Goal: Book appointment/travel/reservation

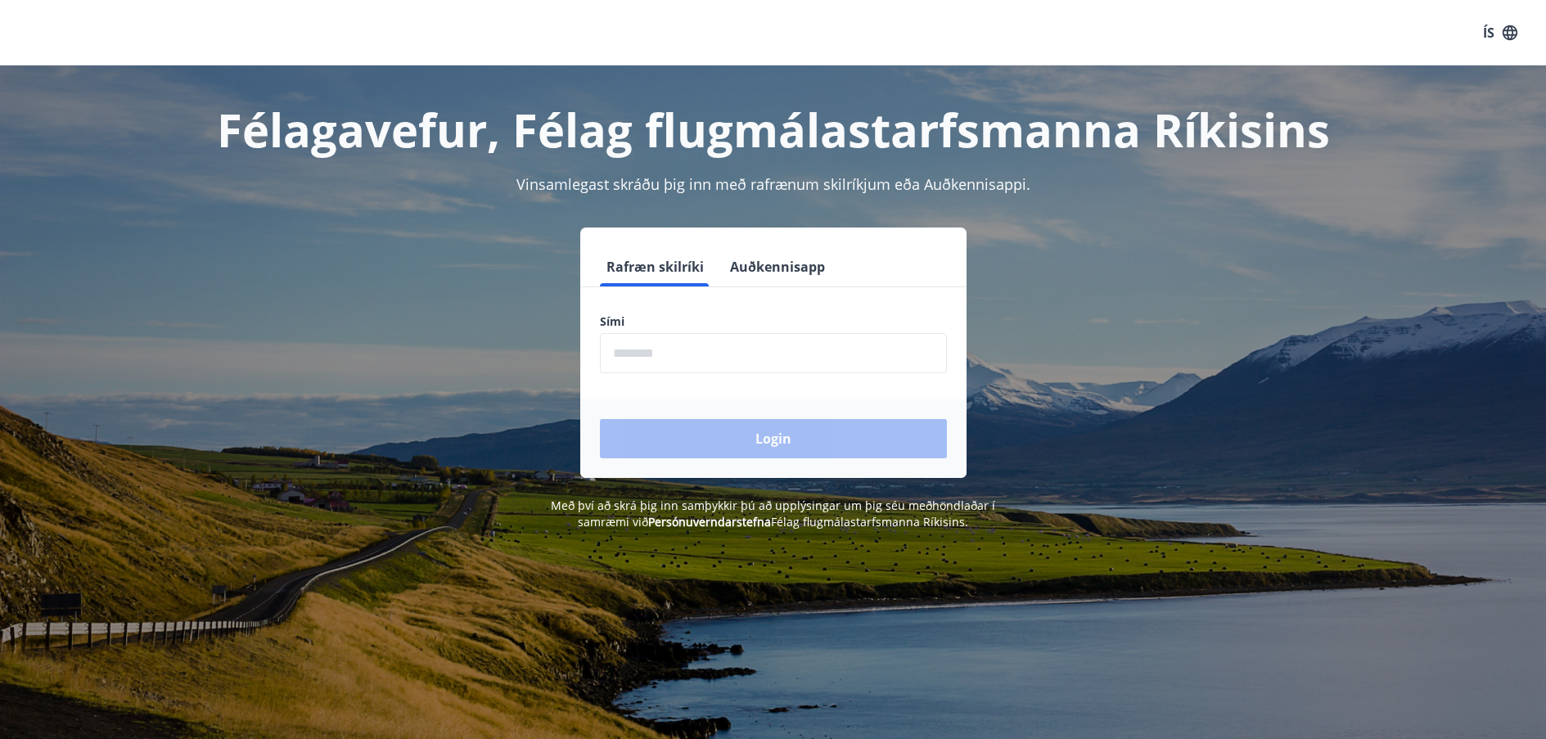
click at [778, 379] on form "Rafræn skilríki Auðkennisapp Sími ​ Login" at bounding box center [773, 362] width 386 height 231
click at [786, 368] on input "phone" at bounding box center [773, 353] width 347 height 40
type input "********"
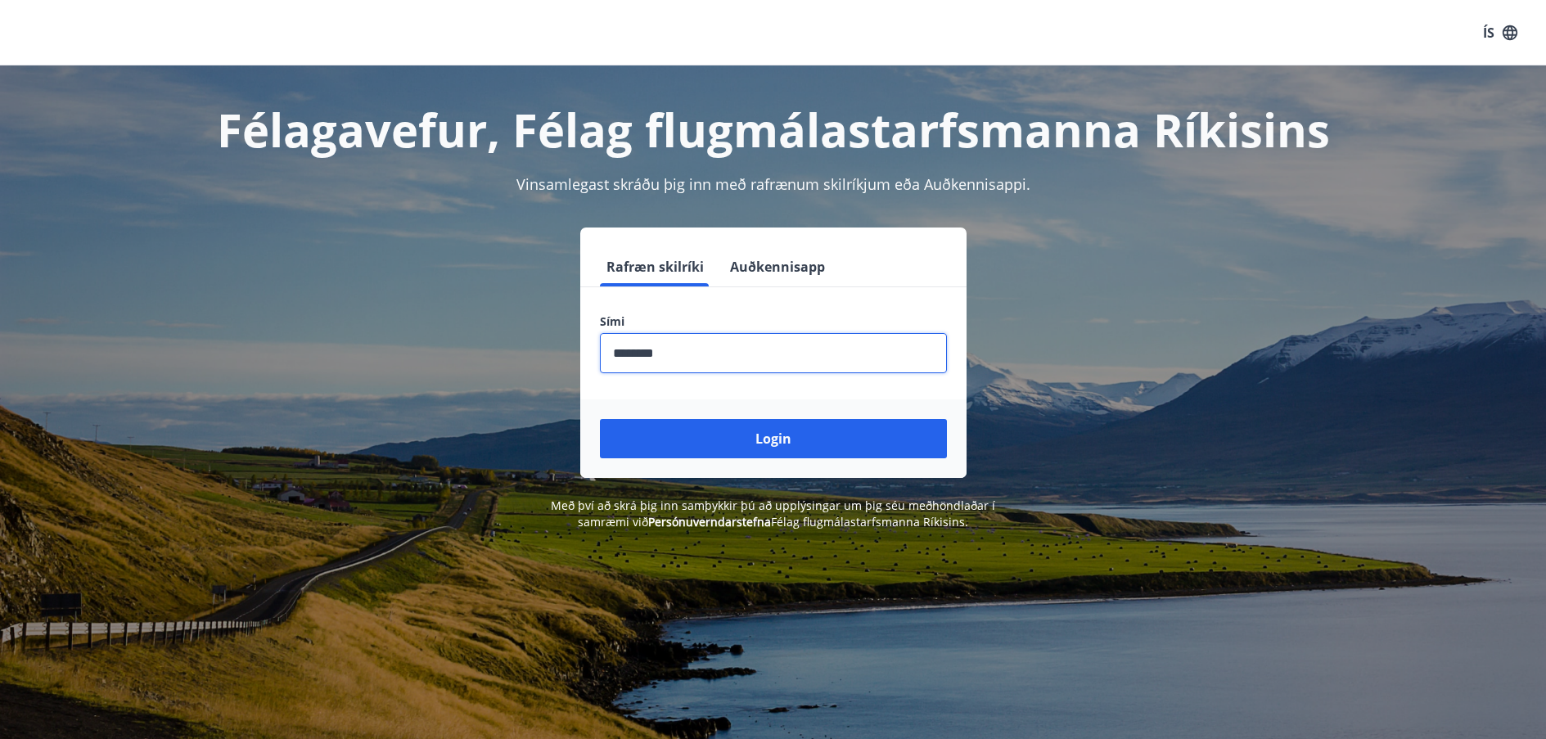
drag, startPoint x: 784, startPoint y: 373, endPoint x: 742, endPoint y: 436, distance: 75.6
click at [742, 436] on button "Login" at bounding box center [773, 438] width 347 height 39
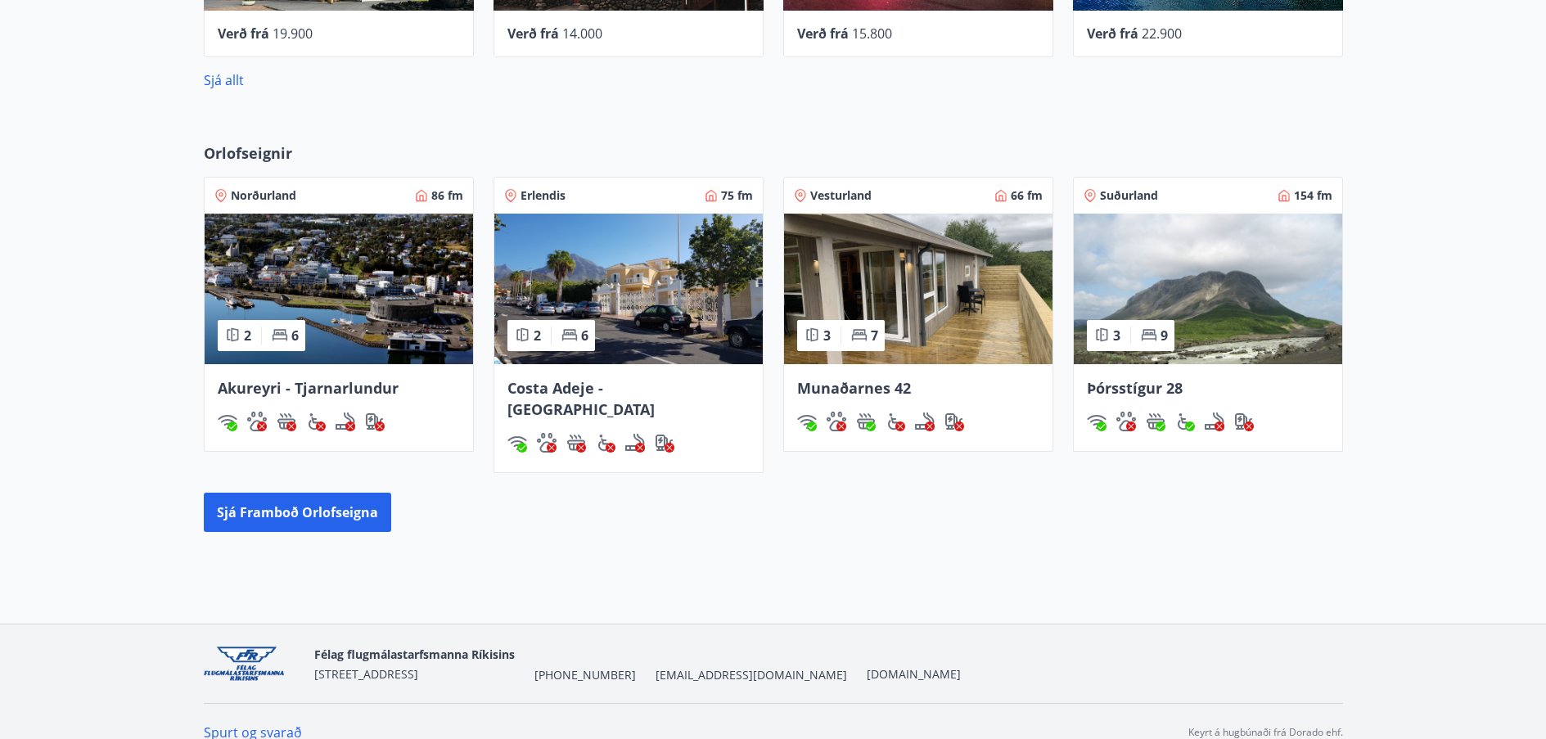
scroll to position [808, 0]
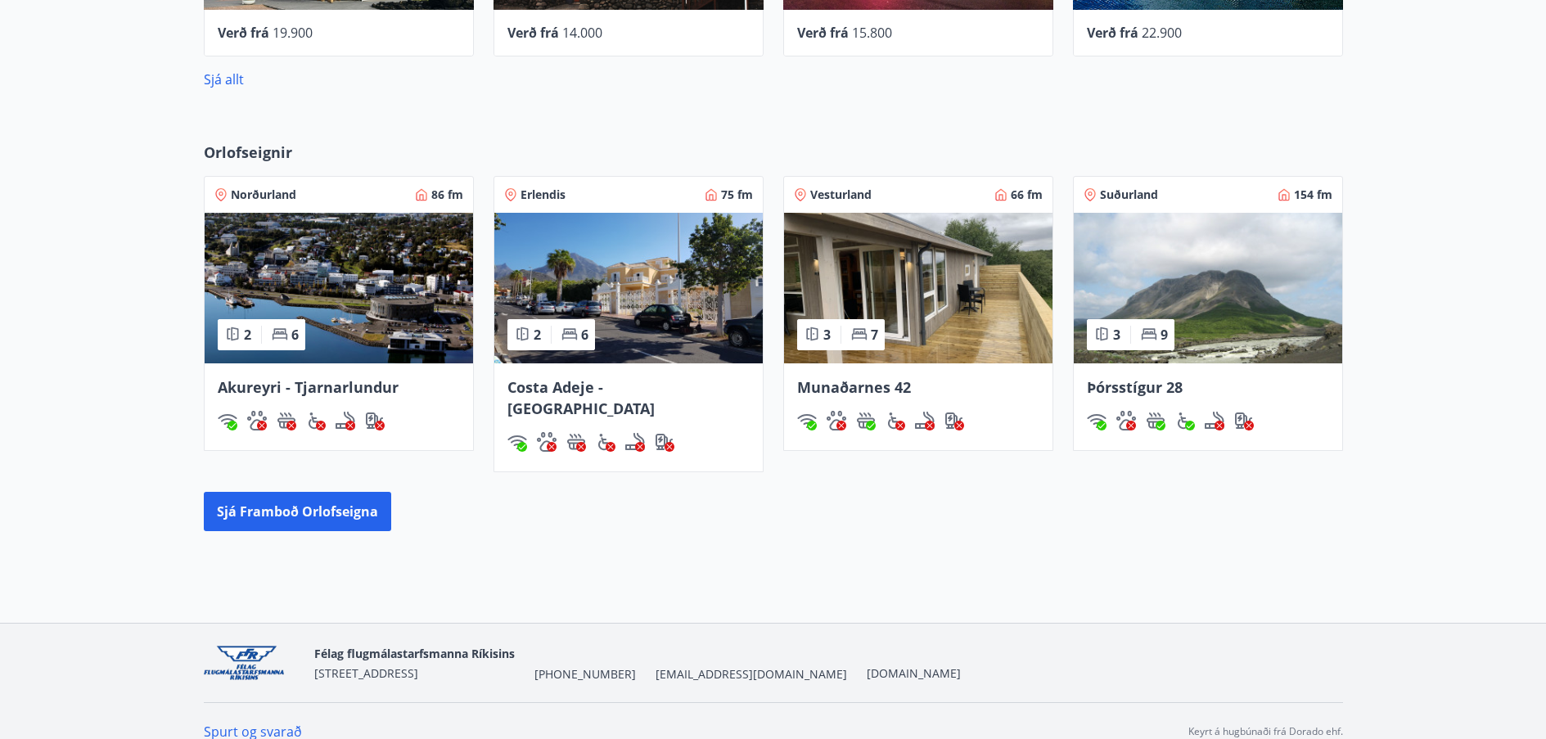
click at [1304, 320] on img at bounding box center [1208, 288] width 268 height 151
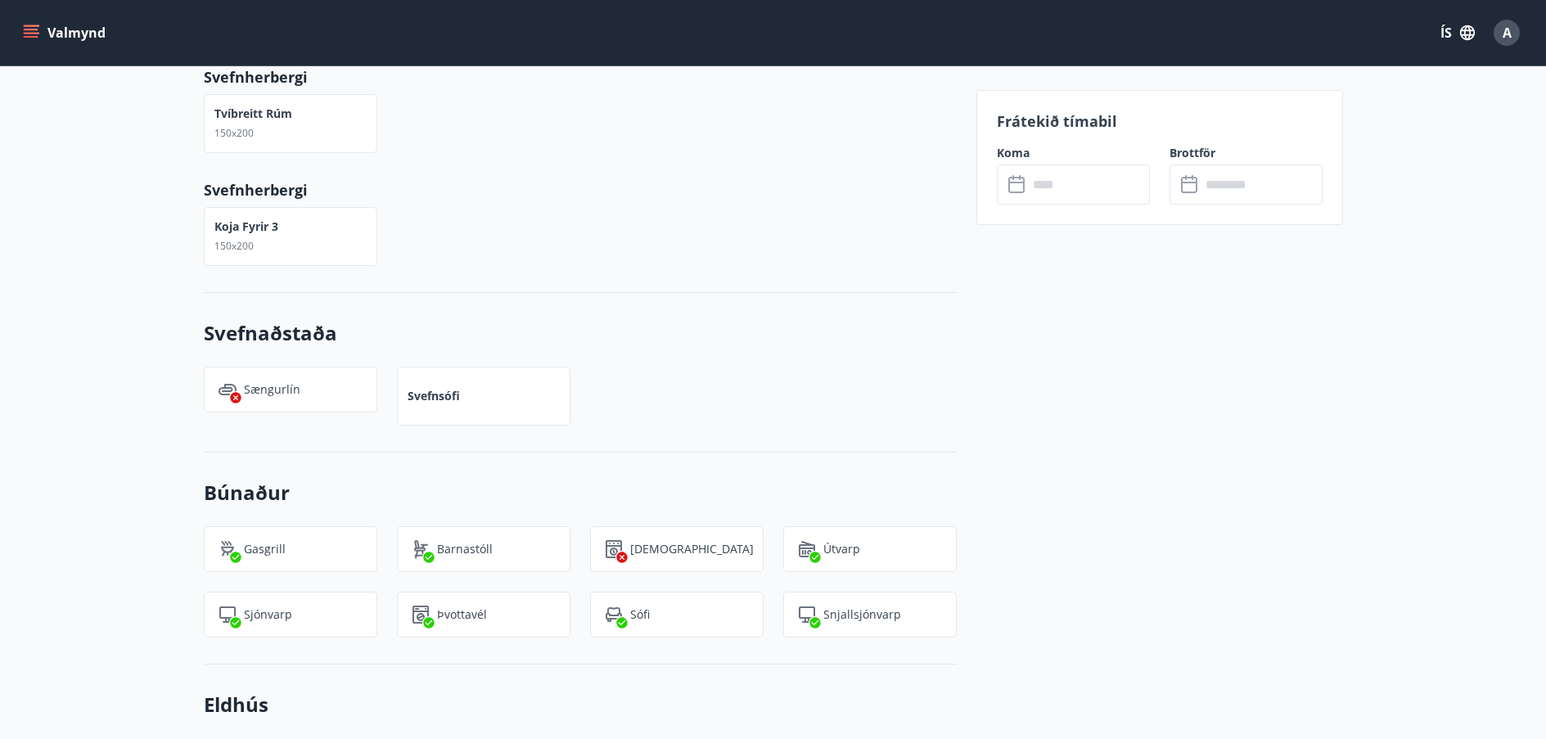
scroll to position [1091, 0]
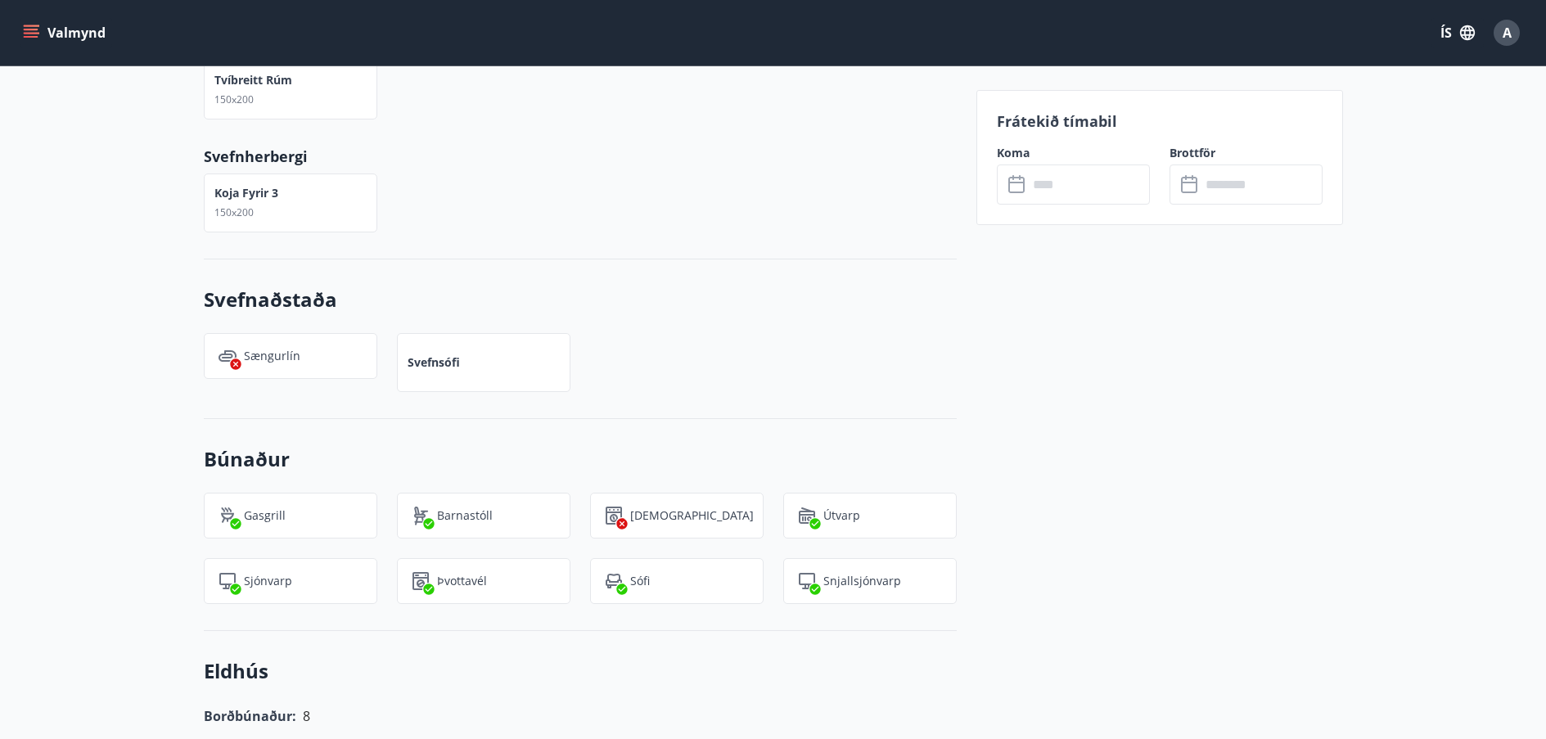
click at [1103, 187] on input "text" at bounding box center [1089, 185] width 122 height 40
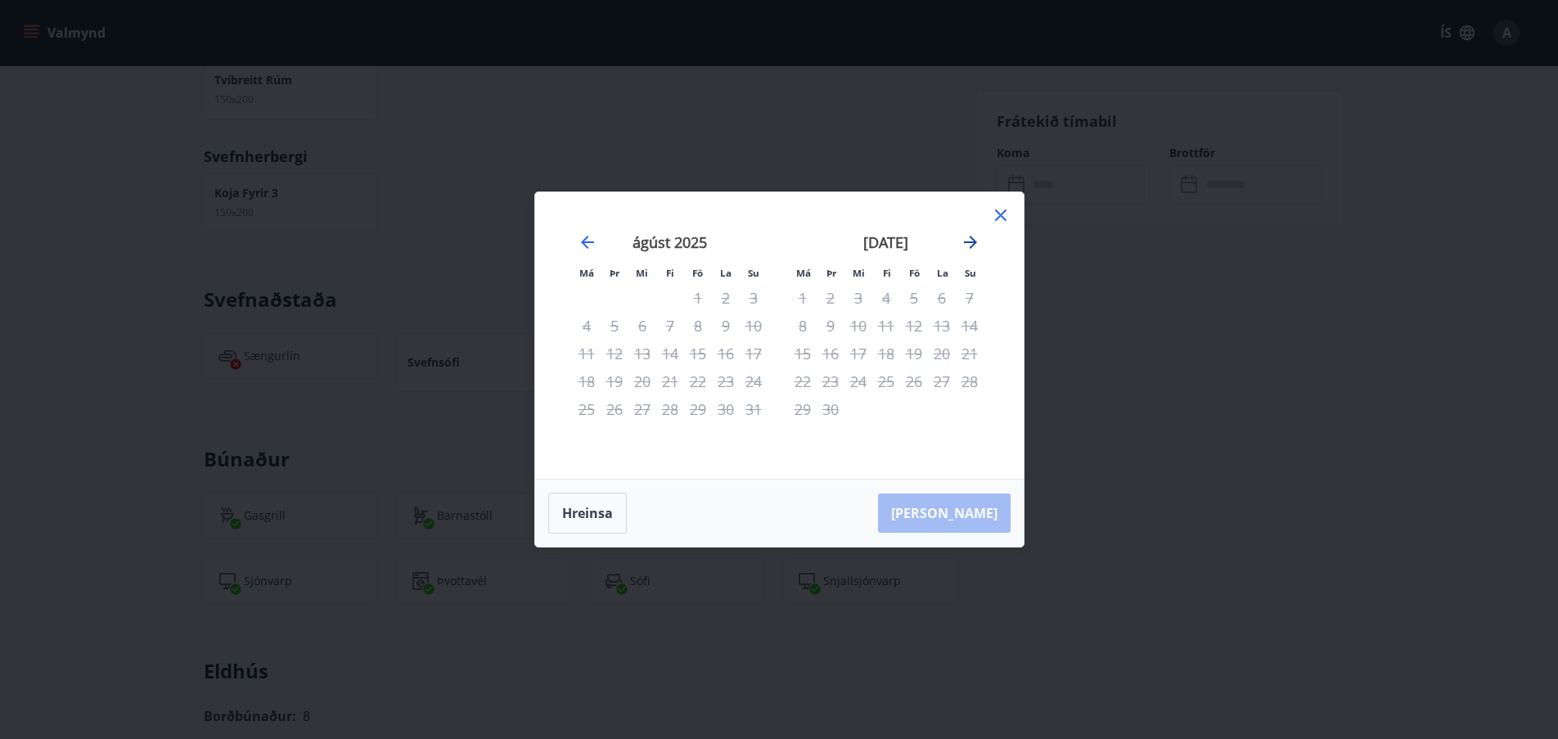
click at [969, 245] on icon "Move forward to switch to the next month." at bounding box center [971, 242] width 20 height 20
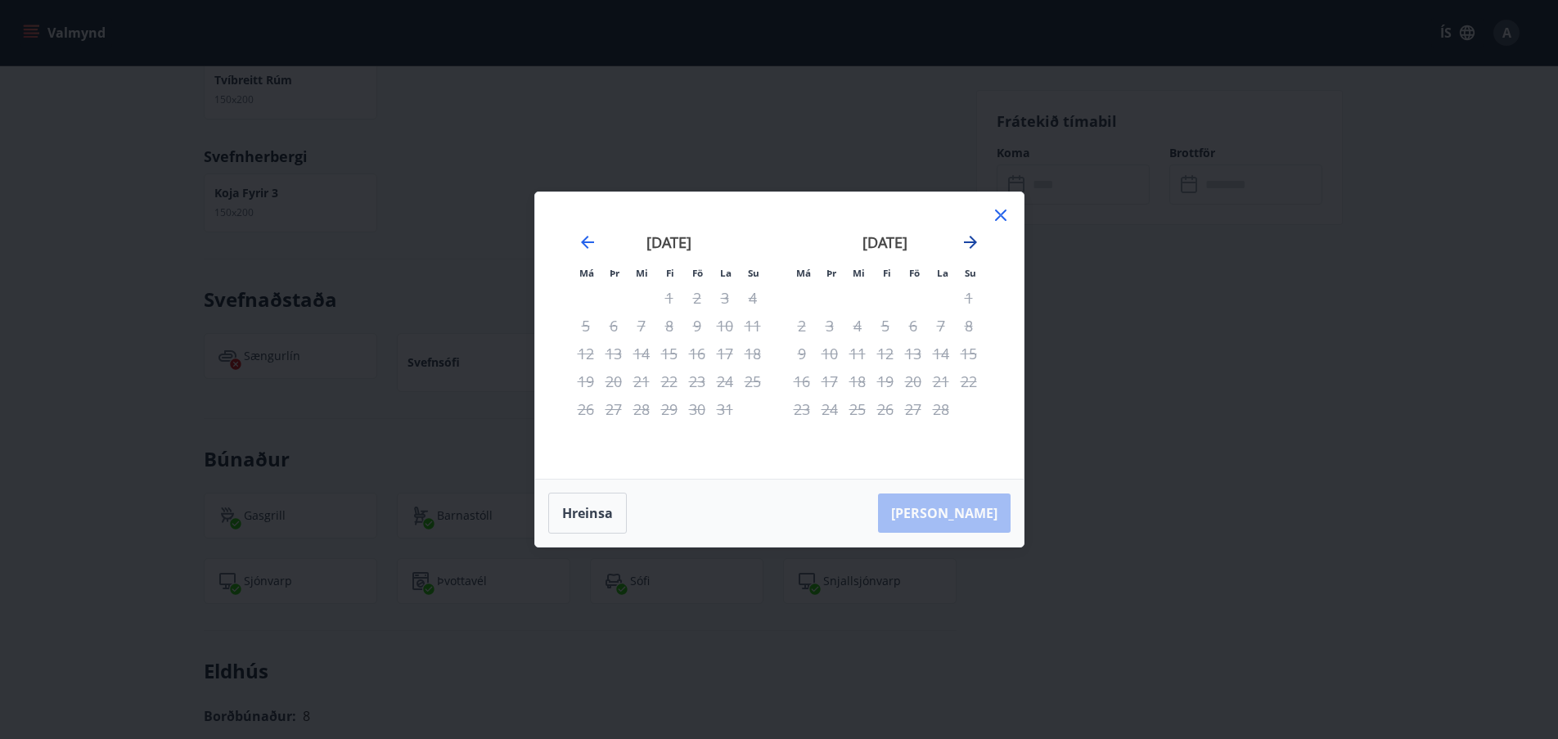
click at [969, 244] on icon "Move forward to switch to the next month." at bounding box center [971, 242] width 20 height 20
click at [972, 241] on icon "Move forward to switch to the next month." at bounding box center [970, 242] width 13 height 13
click at [1002, 218] on icon at bounding box center [1001, 215] width 20 height 20
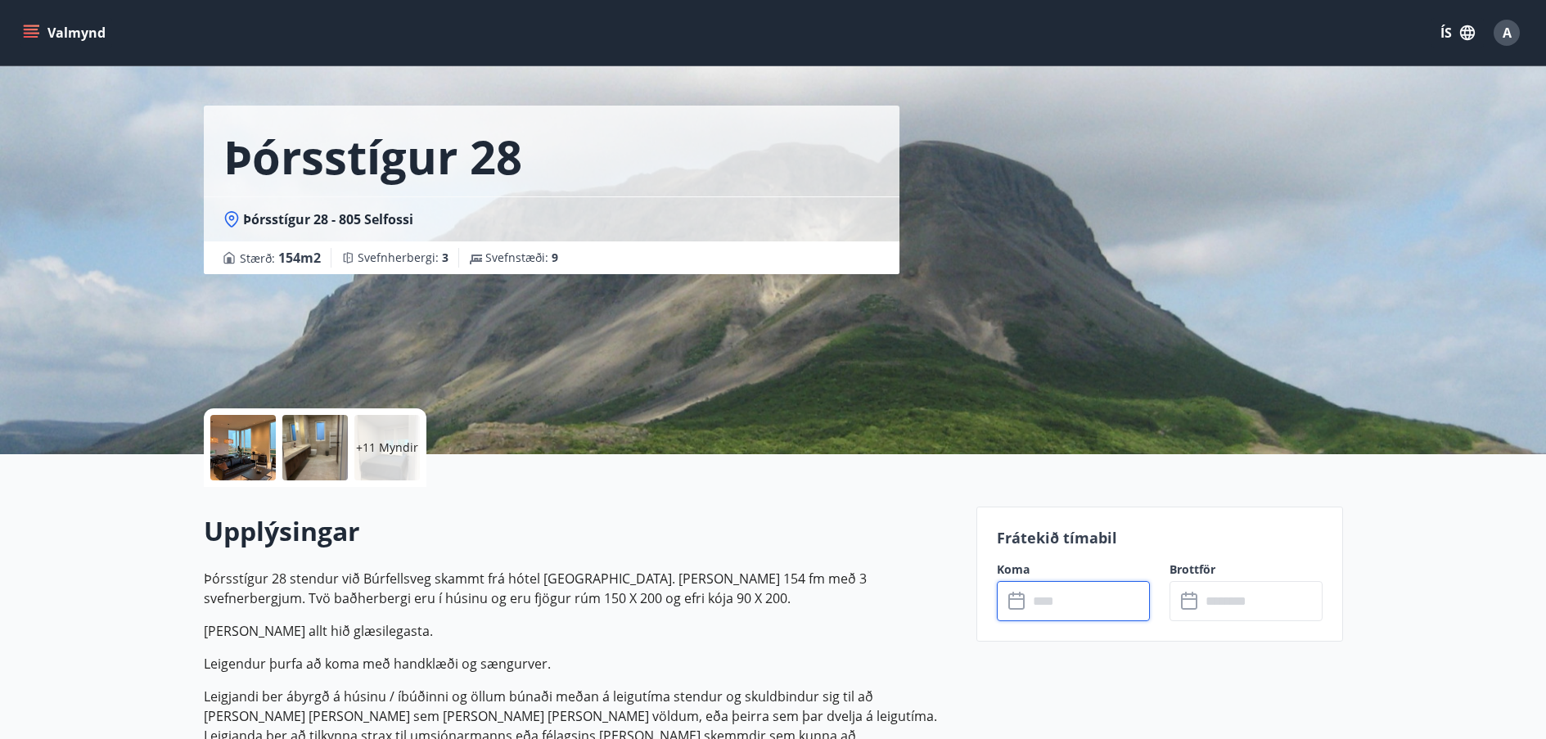
scroll to position [0, 0]
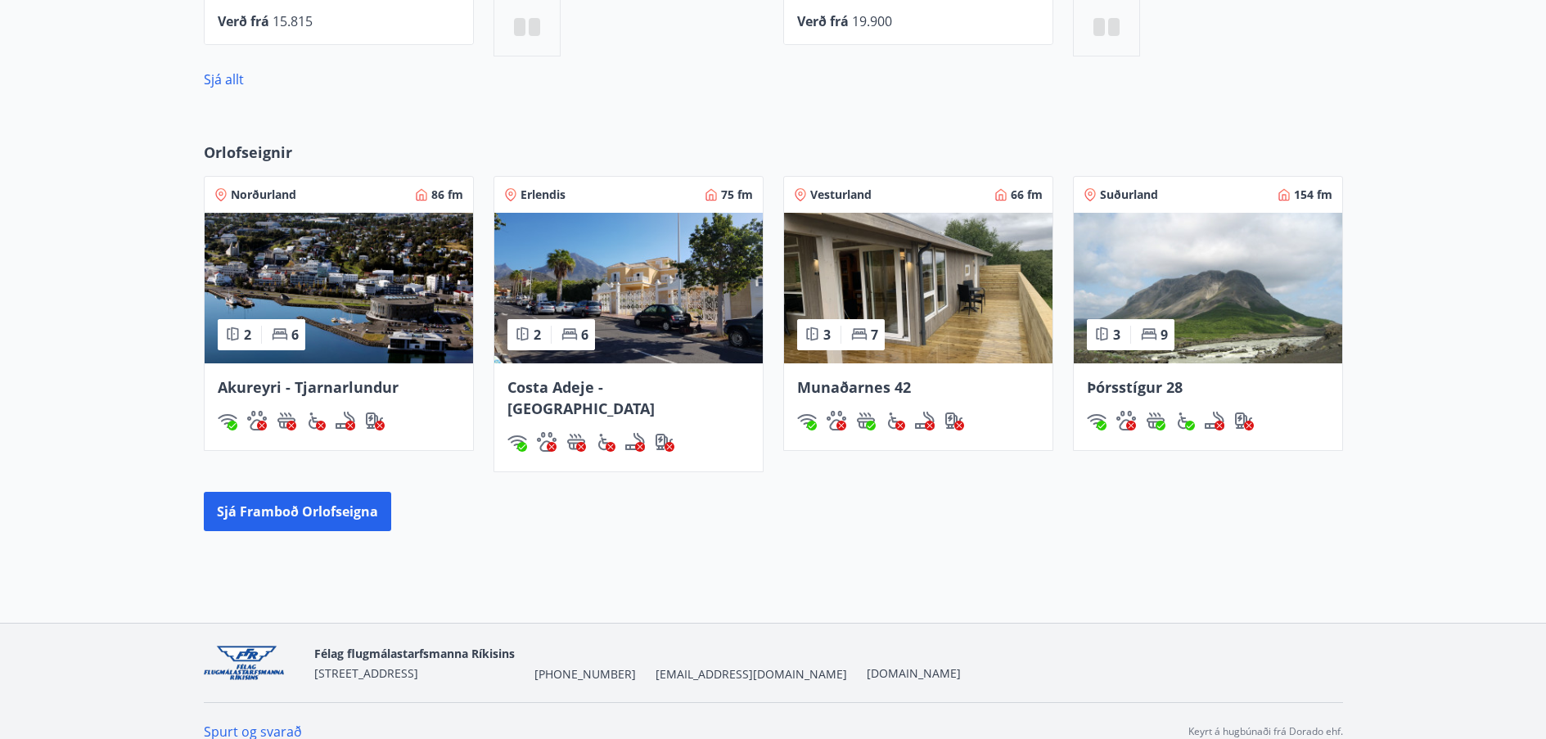
scroll to position [808, 0]
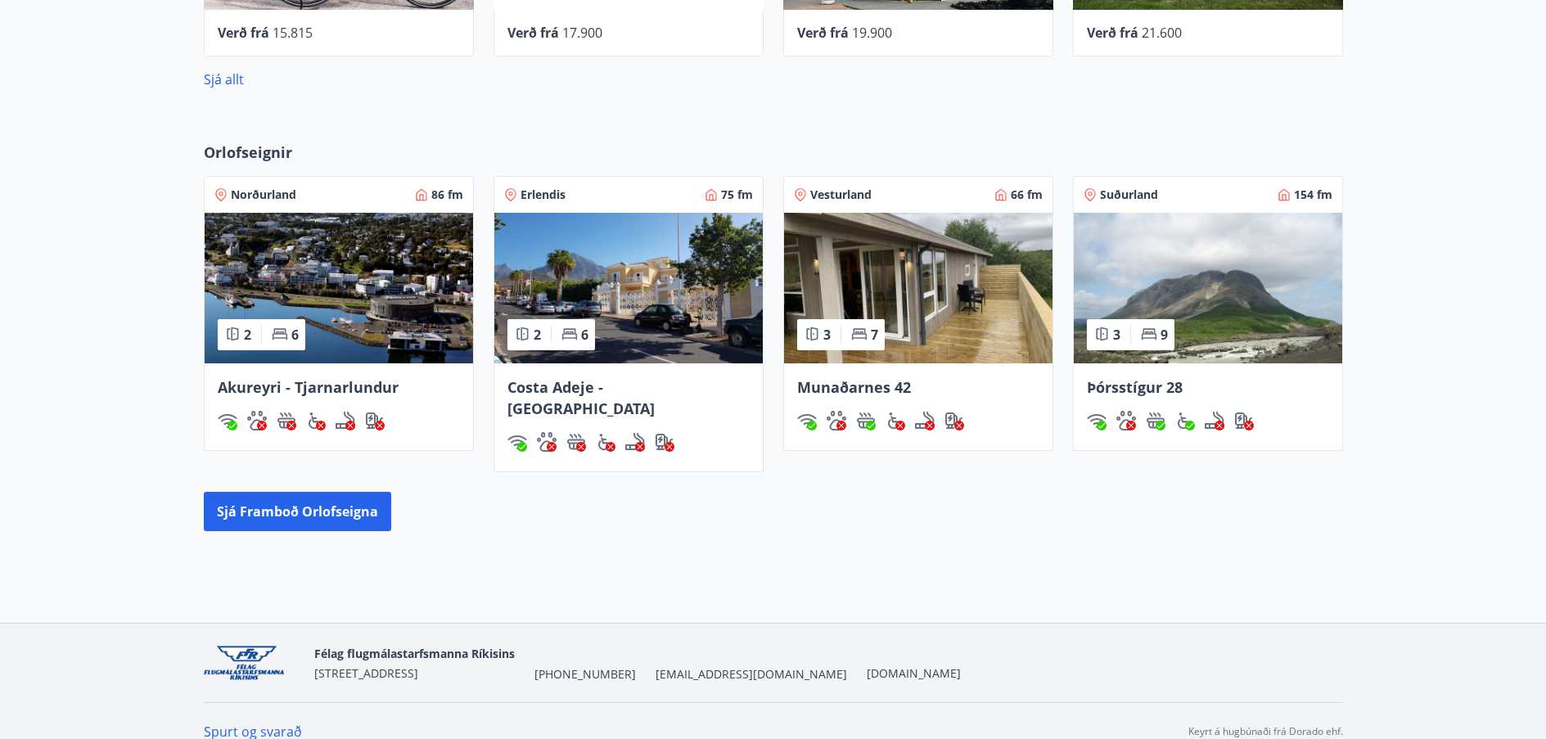
click at [938, 296] on img at bounding box center [918, 288] width 268 height 151
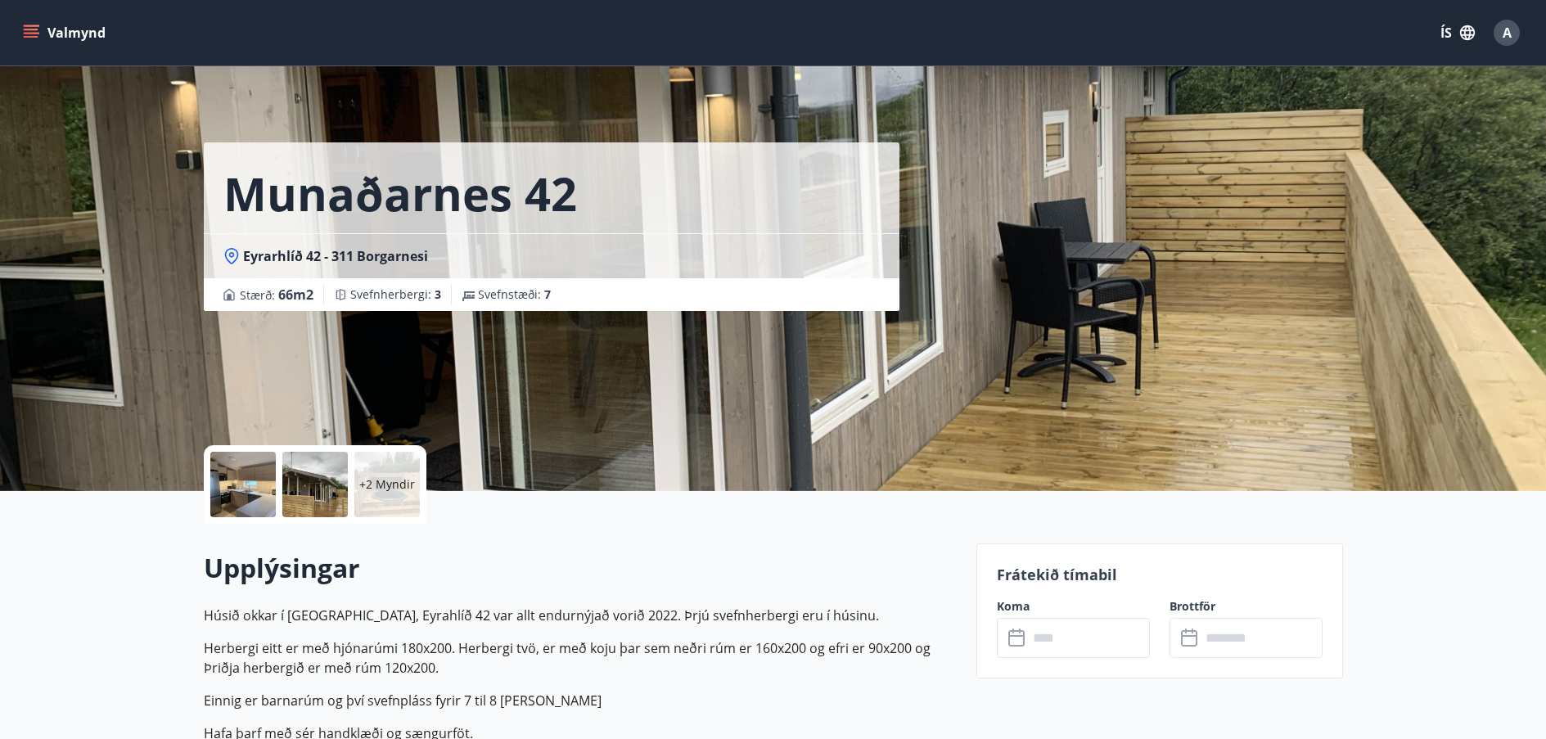
click at [1107, 638] on input "text" at bounding box center [1089, 638] width 122 height 40
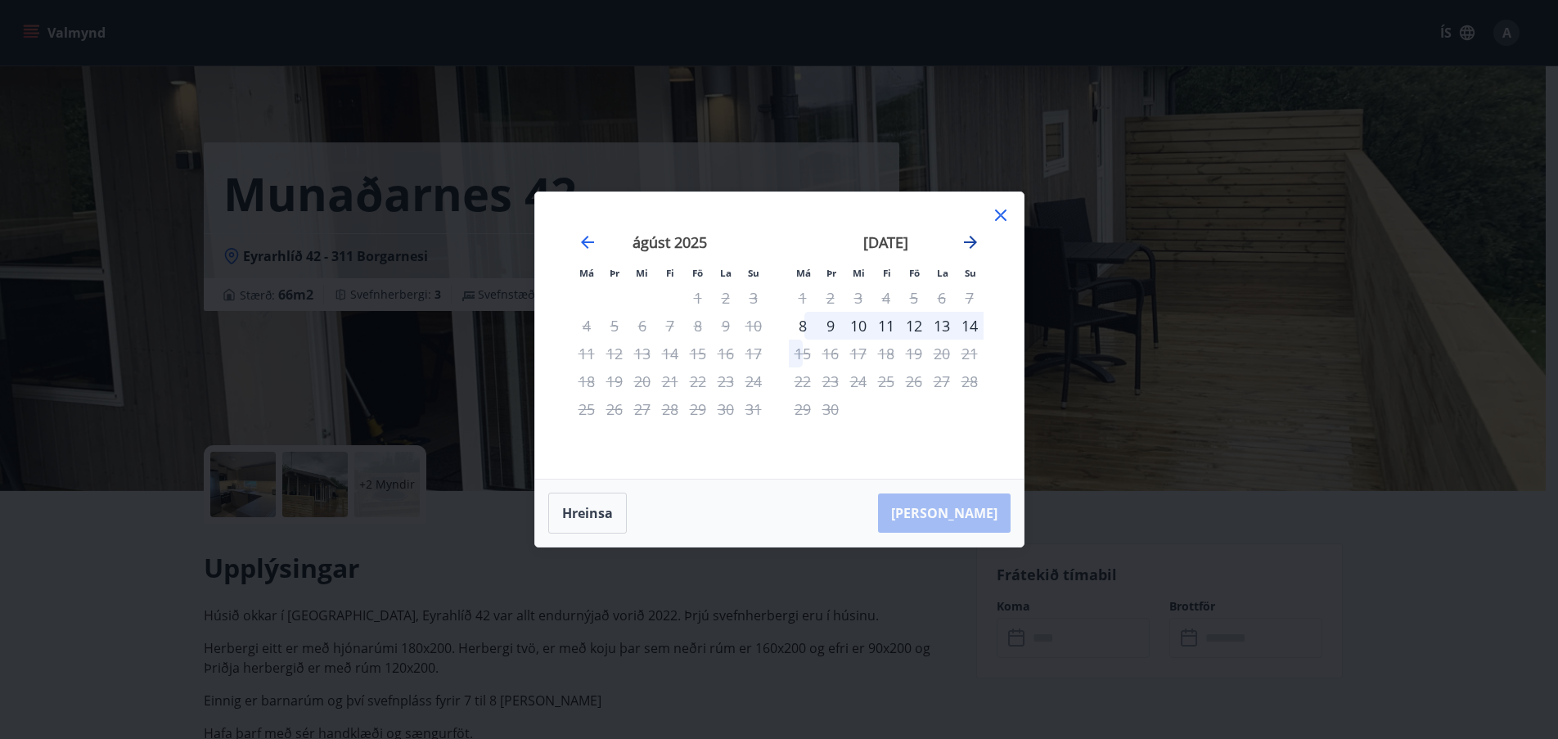
click at [970, 244] on icon "Move forward to switch to the next month." at bounding box center [971, 242] width 20 height 20
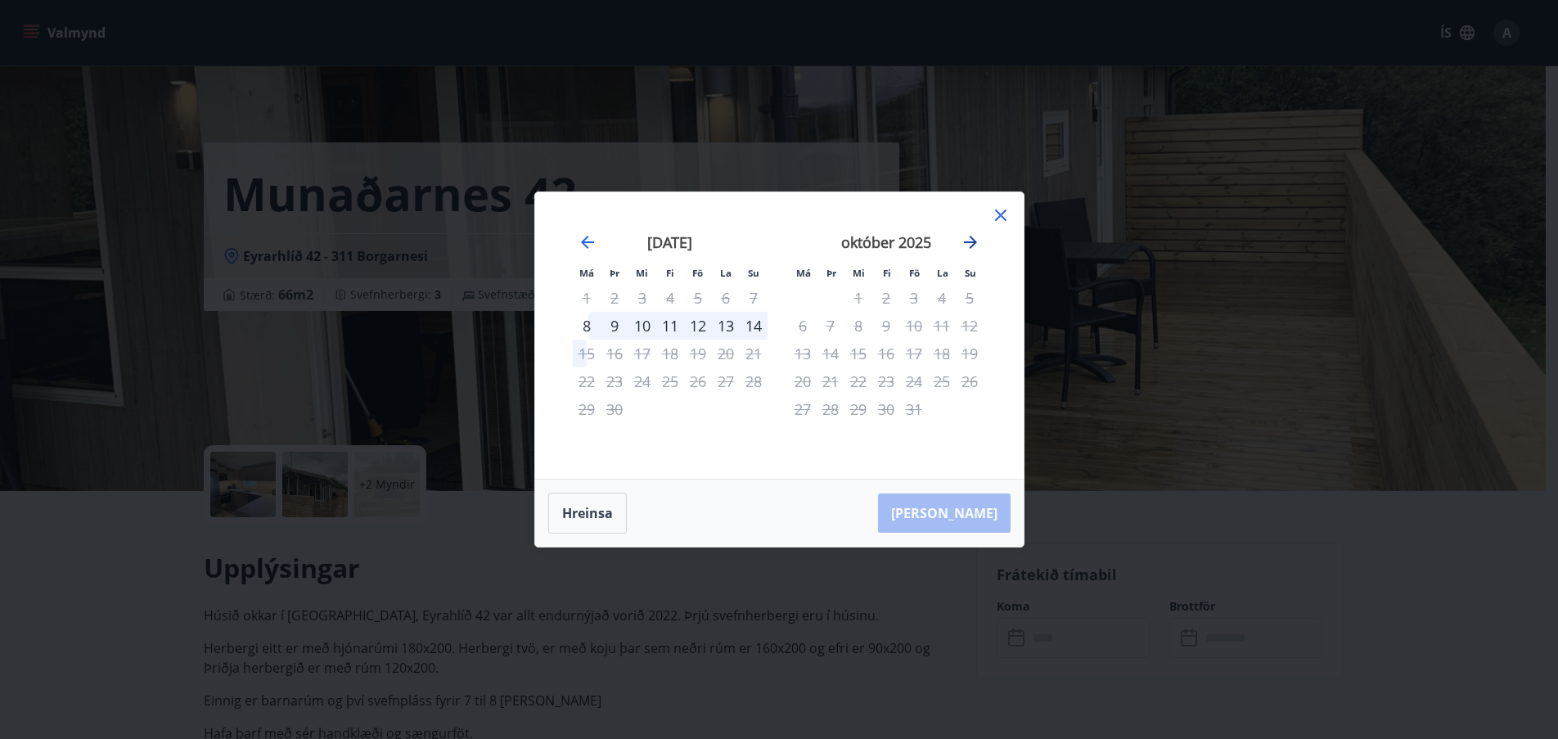
click at [970, 244] on icon "Move forward to switch to the next month." at bounding box center [971, 242] width 20 height 20
click at [579, 243] on icon "Move backward to switch to the previous month." at bounding box center [588, 242] width 20 height 20
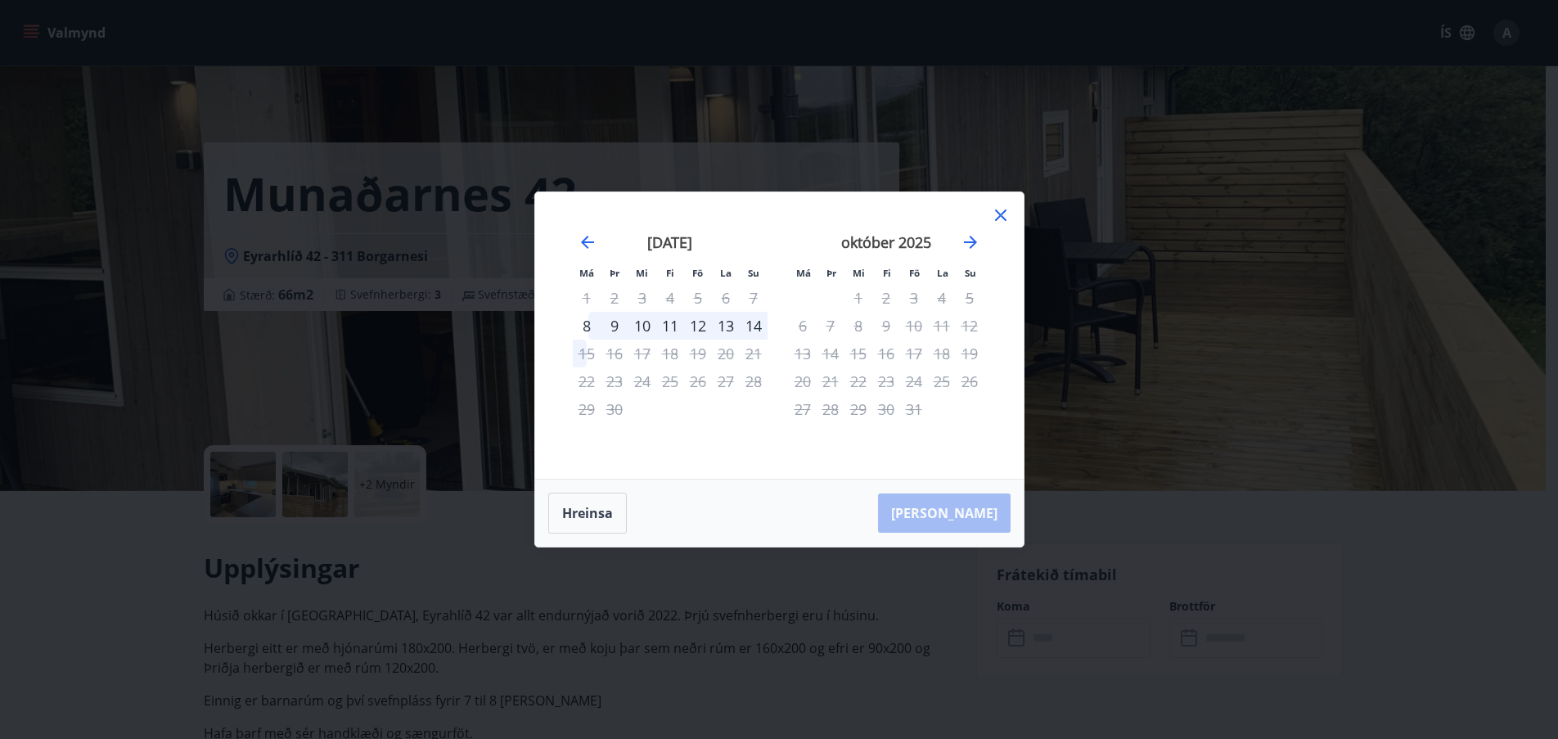
click at [1004, 218] on icon at bounding box center [1001, 215] width 20 height 20
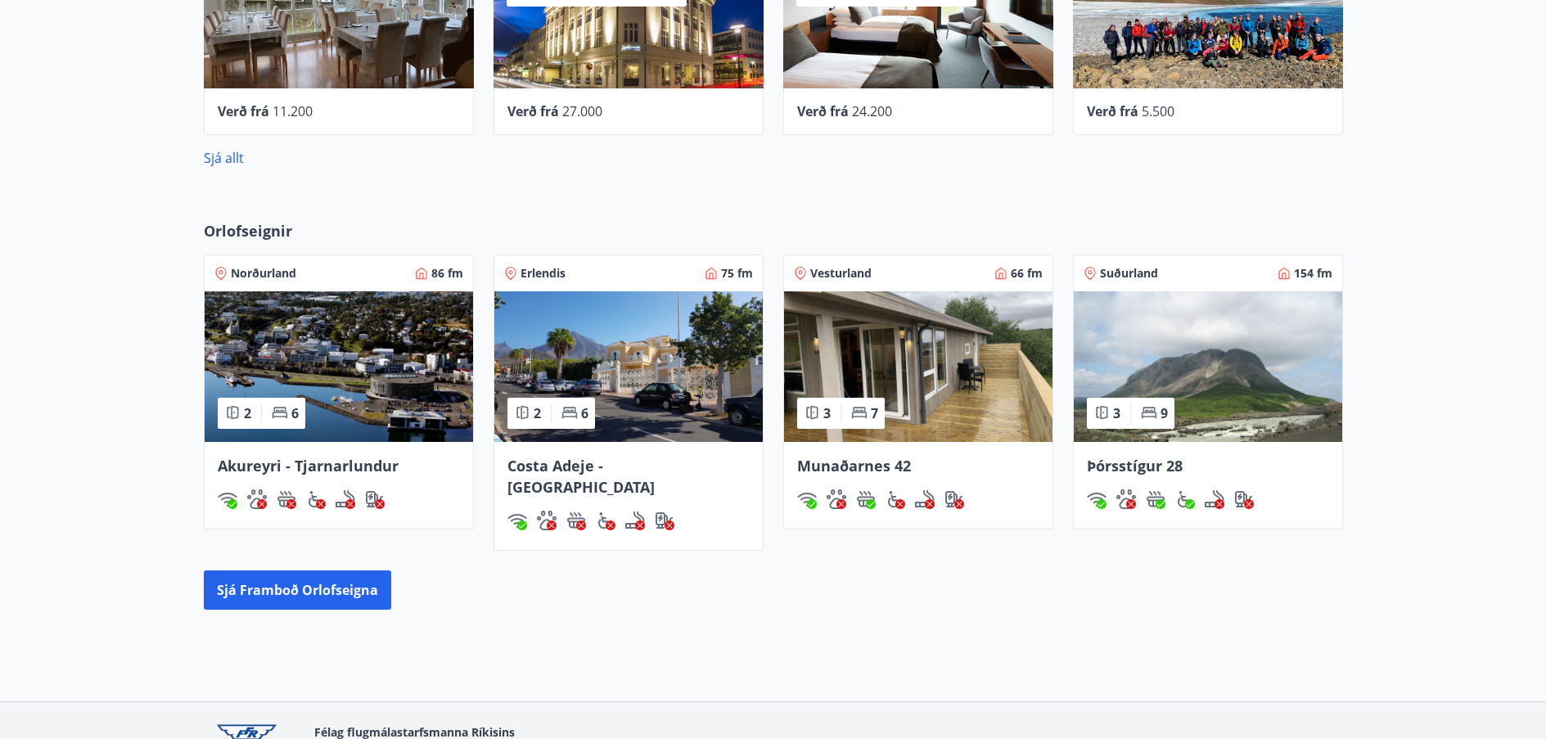
scroll to position [699, 0]
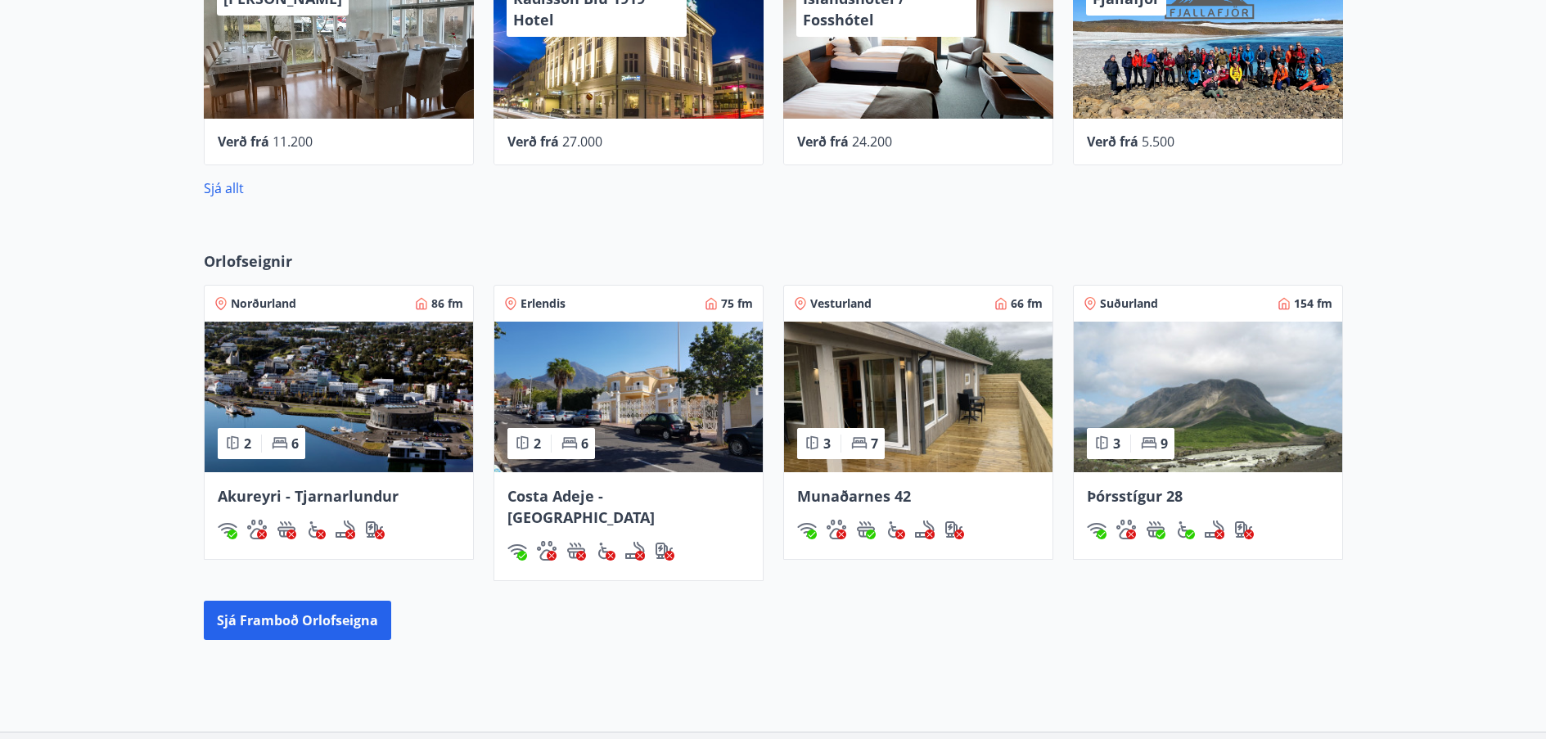
click at [764, 410] on div "Vesturland 66 fm 3 7 [GEOGRAPHIC_DATA] 42" at bounding box center [909, 423] width 290 height 316
click at [732, 412] on img at bounding box center [628, 397] width 268 height 151
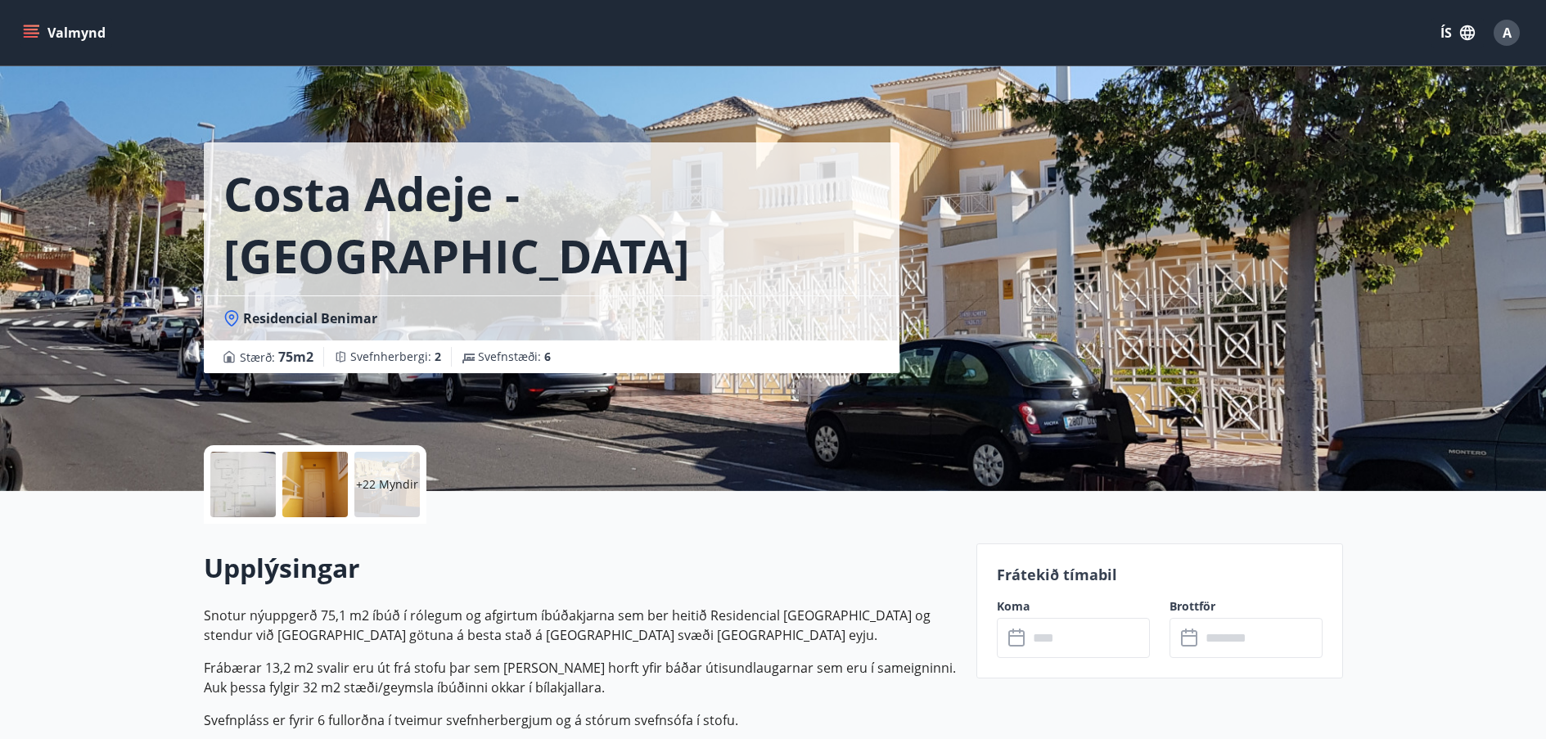
click at [1108, 645] on input "text" at bounding box center [1089, 638] width 122 height 40
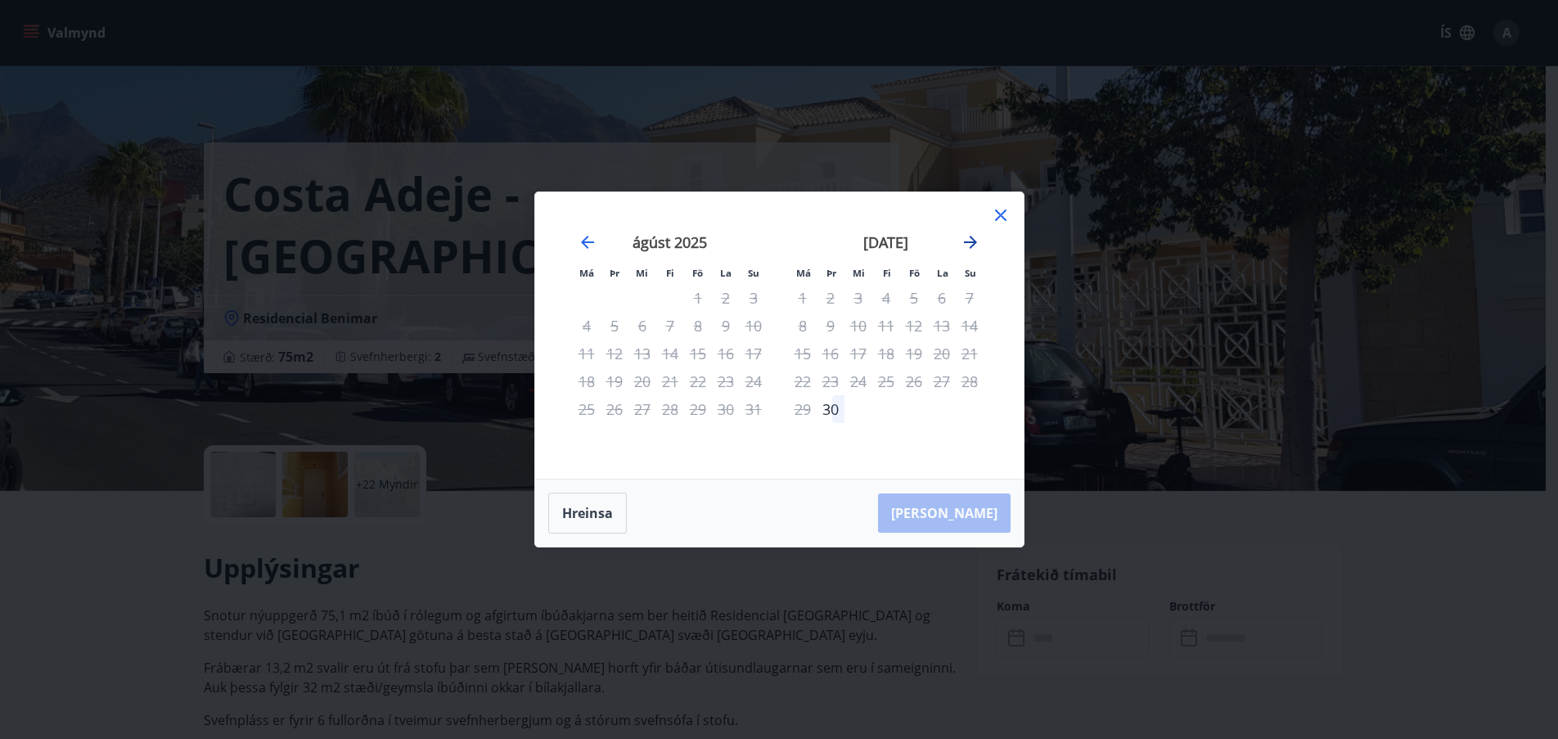
click at [974, 241] on icon "Move forward to switch to the next month." at bounding box center [970, 242] width 13 height 13
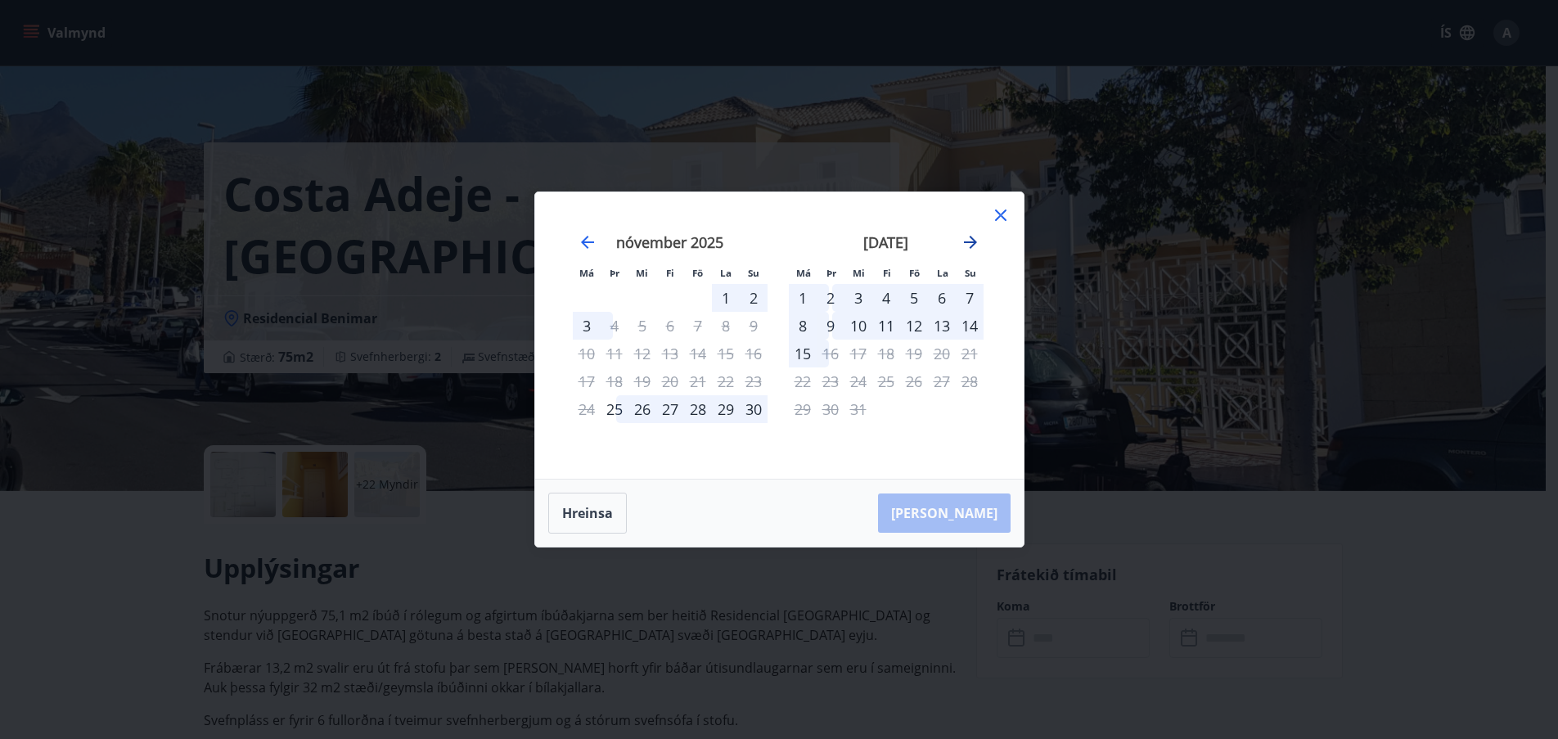
click at [974, 241] on icon "Move forward to switch to the next month." at bounding box center [970, 242] width 13 height 13
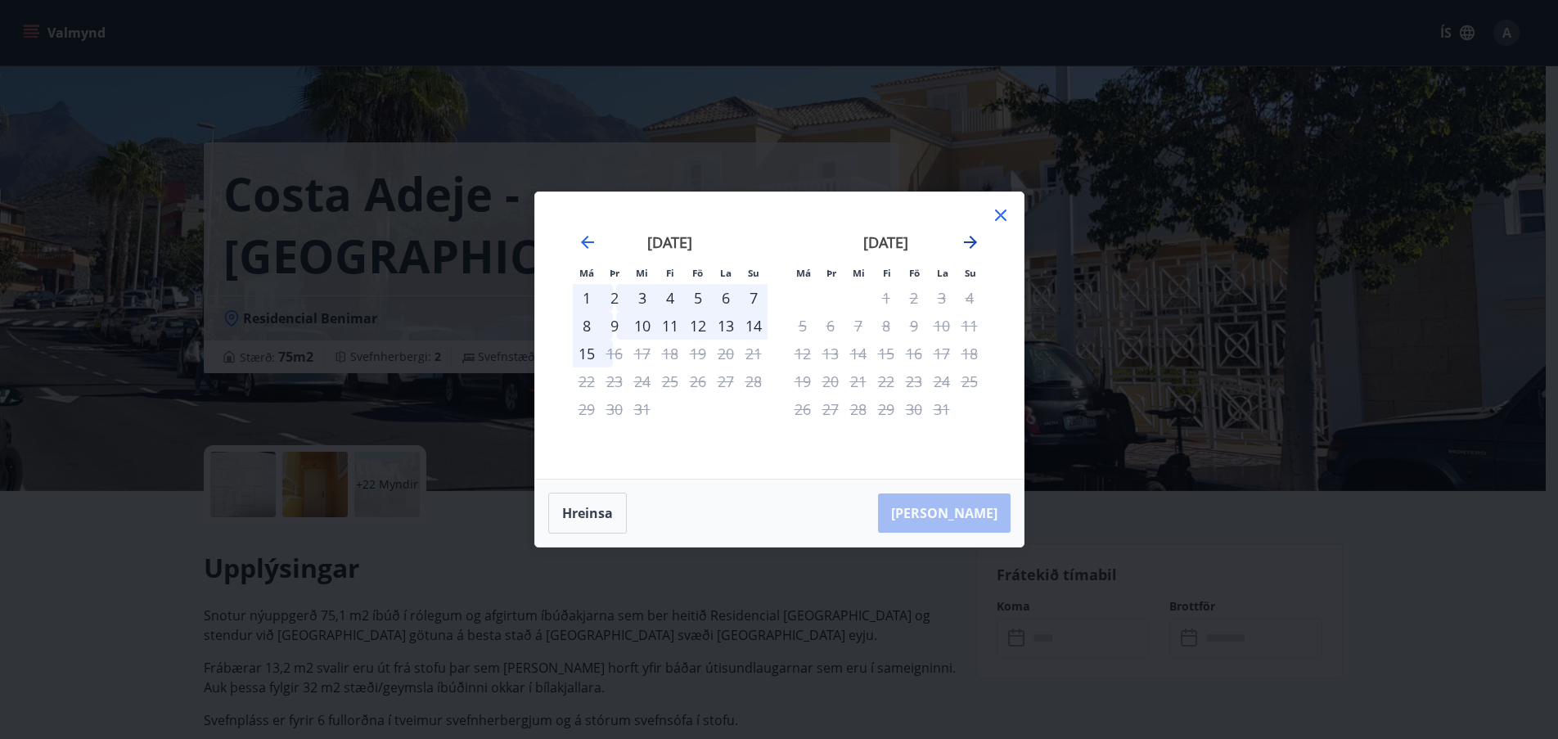
click at [974, 245] on icon "Move forward to switch to the next month." at bounding box center [970, 242] width 13 height 13
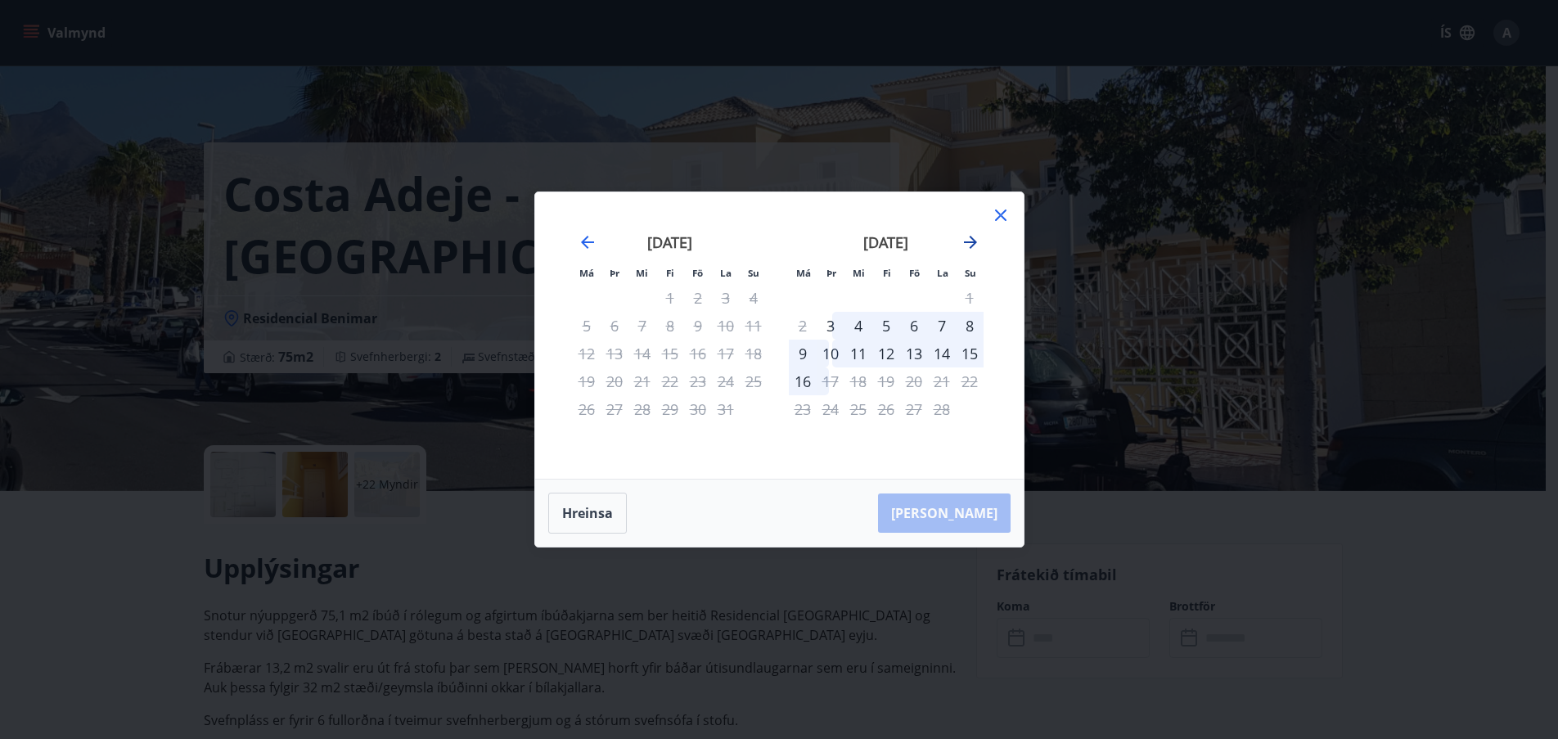
click at [971, 241] on icon "Move forward to switch to the next month." at bounding box center [970, 242] width 13 height 13
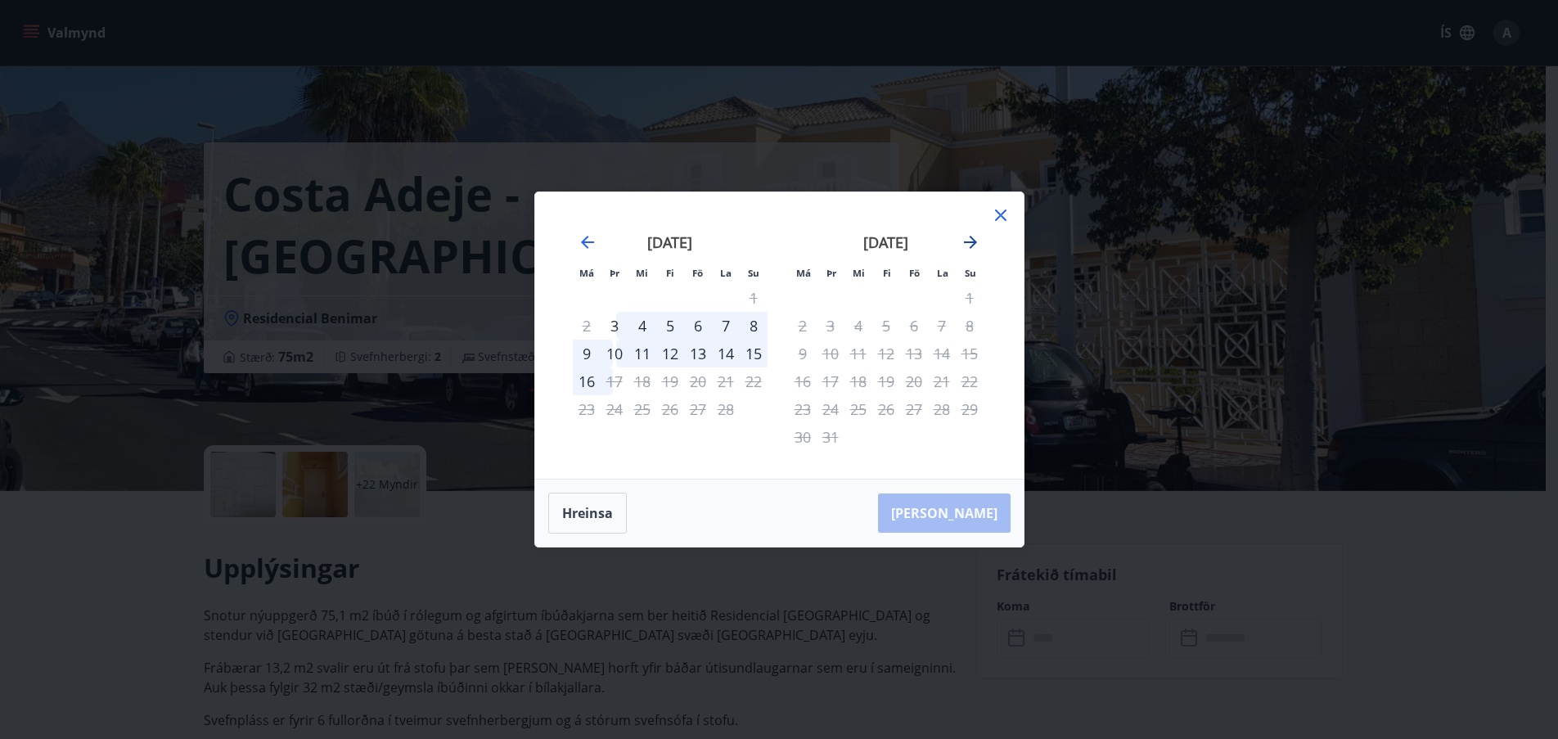
click at [971, 241] on icon "Move forward to switch to the next month." at bounding box center [970, 242] width 13 height 13
click at [1011, 215] on div "Má Þr Mi Fi Fö La Su Má Þr Mi Fi Fö La [DEMOGRAPHIC_DATA] [DATE] 1 2 3 4 5 6 7 …" at bounding box center [779, 335] width 489 height 286
click at [1003, 215] on icon at bounding box center [1001, 215] width 20 height 20
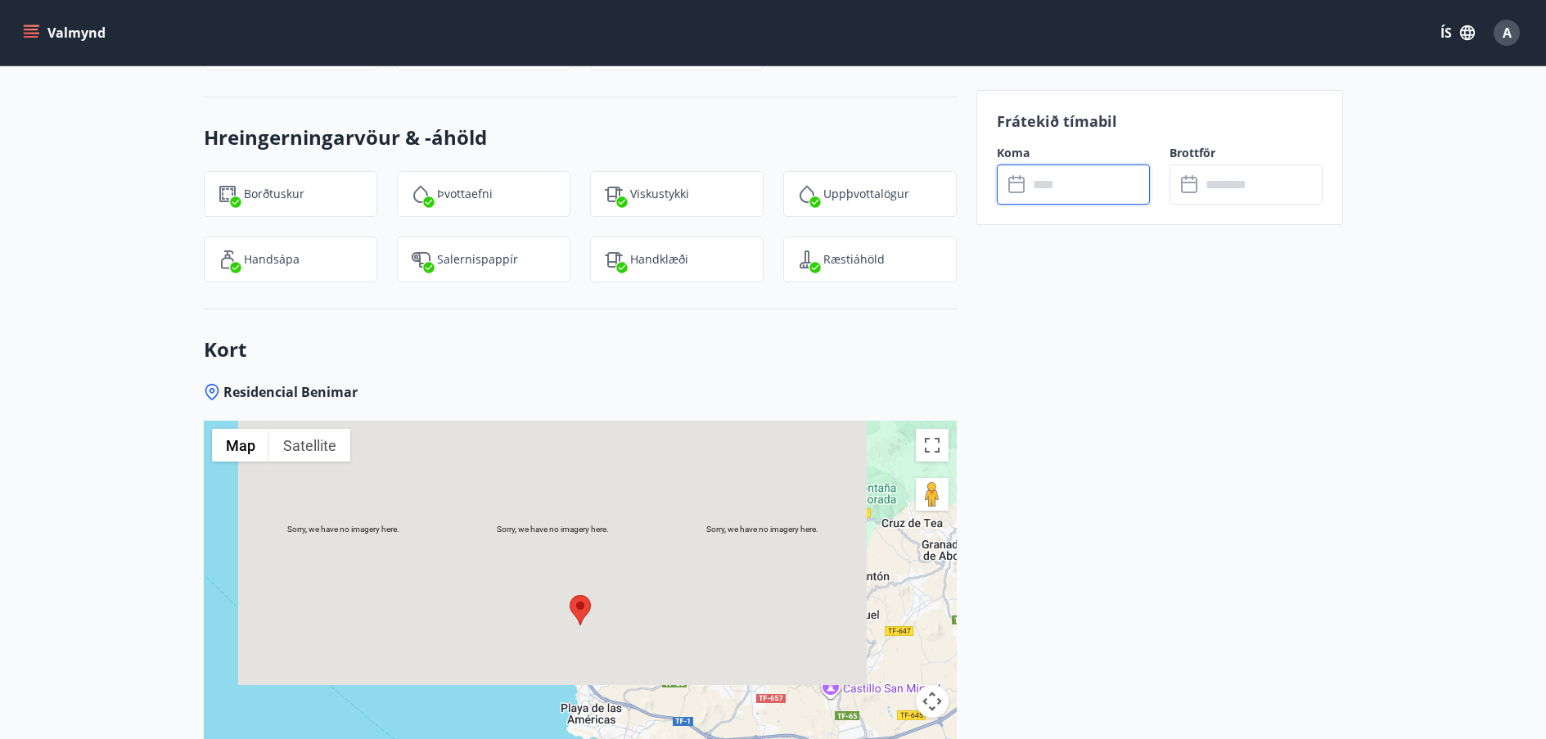
scroll to position [2619, 0]
